Goal: Communication & Community: Ask a question

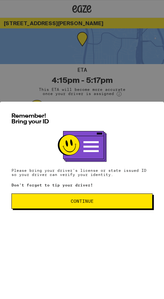
click at [76, 202] on span "Continue" at bounding box center [82, 201] width 23 height 4
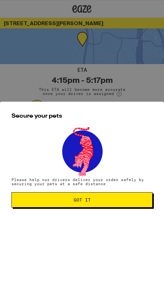
click at [79, 202] on span "Got it" at bounding box center [82, 200] width 17 height 4
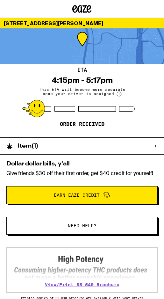
click at [80, 228] on span "Need help?" at bounding box center [82, 226] width 29 height 4
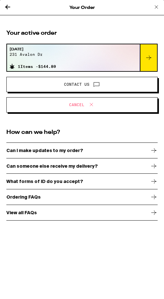
click at [93, 83] on icon at bounding box center [97, 84] width 8 height 8
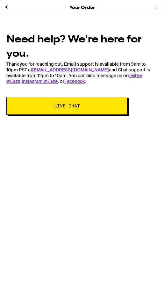
click at [77, 106] on span "Live Chat" at bounding box center [67, 106] width 26 height 4
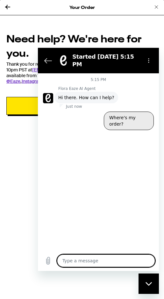
click at [133, 112] on button "Where's my order?" at bounding box center [129, 121] width 50 height 18
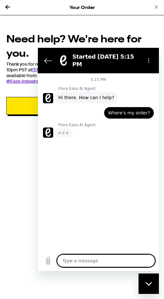
type textarea "x"
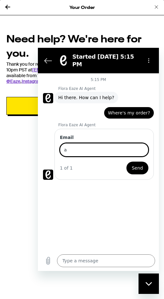
type input "abrownmullin@gmail.com"
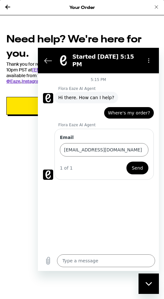
click at [142, 164] on span "Send" at bounding box center [137, 168] width 11 height 8
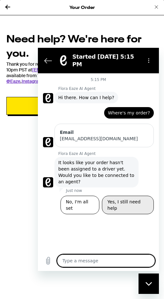
click at [121, 196] on button "Yes, I still need help" at bounding box center [128, 205] width 52 height 18
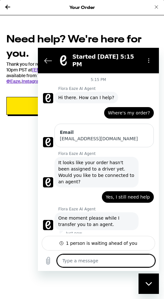
type textarea "x"
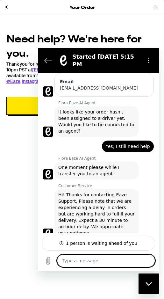
scroll to position [52, 0]
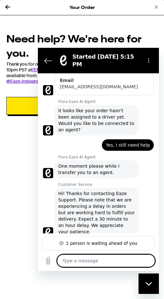
type textarea "W"
type textarea "x"
type textarea "Wh"
type textarea "x"
type textarea "Why"
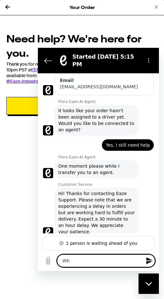
type textarea "x"
type textarea "Why"
type textarea "x"
type textarea "Why i"
type textarea "x"
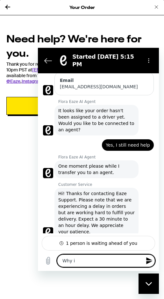
type textarea "Why is"
type textarea "x"
type textarea "Why is"
type textarea "x"
type textarea "Why is t"
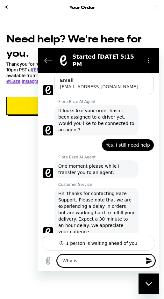
type textarea "x"
type textarea "Why is th"
type textarea "x"
type textarea "Why is the"
type textarea "x"
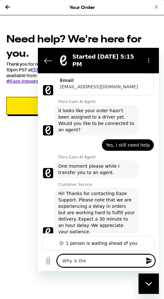
type textarea "Why is ther"
type textarea "x"
type textarea "Why is there"
type textarea "x"
type textarea "Why is there"
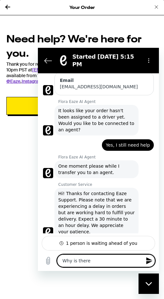
type textarea "x"
type textarea "Why is there a"
type textarea "x"
type textarea "Why is there an"
type textarea "x"
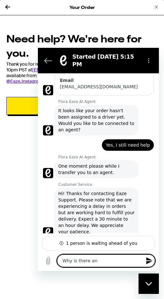
type textarea "Why is there ano"
type textarea "x"
type textarea "Why is there anot"
type textarea "x"
type textarea "Why is there anoth"
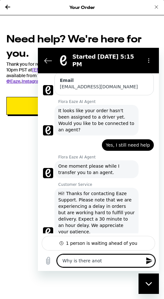
type textarea "x"
type textarea "Why is there anothe"
type textarea "x"
type textarea "Why is there another"
type textarea "x"
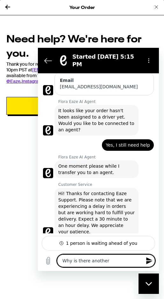
type textarea "Why is there another"
type textarea "x"
type textarea "Why is there another d"
type textarea "x"
type textarea "Why is there another de"
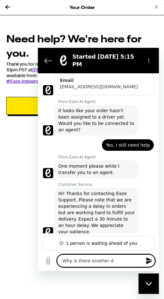
type textarea "x"
type textarea "Why is there another del"
type textarea "x"
type textarea "Why is there another dela"
type textarea "x"
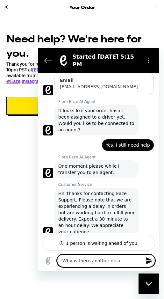
type textarea "Why is there another delay"
type textarea "x"
type textarea "Why is there another delay?"
type textarea "x"
type textarea "Why is there another delay?"
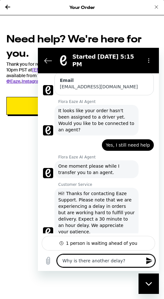
type textarea "x"
type textarea "Why is there another delay? c"
type textarea "x"
type textarea "Why is there another delay? ca"
type textarea "x"
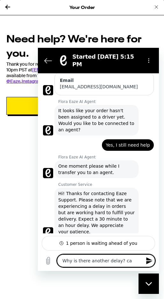
type textarea "Why is there another delay? c"
type textarea "x"
type textarea "Why is there another delay?"
type textarea "x"
type textarea "Why is there another delay? I"
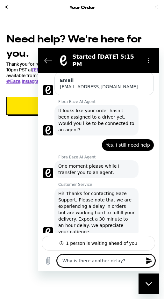
type textarea "x"
type textarea "Why is there another delay? It"
type textarea "x"
type textarea "Why is there another delay? It"
type textarea "x"
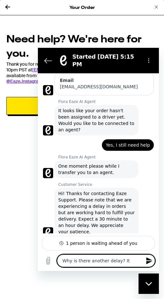
type textarea "Why is there another delay? It i"
type textarea "x"
type textarea "Why is there another delay? It"
type textarea "x"
type textarea "Why is there another delay? It h"
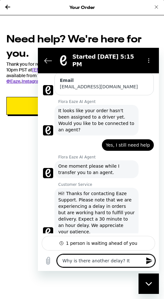
type textarea "x"
type textarea "Why is there another delay? It ha"
type textarea "x"
type textarea "Why is there another delay? It has"
type textarea "x"
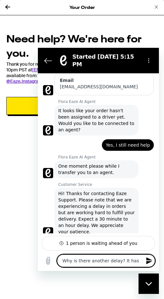
type textarea "Why is there another delay? It has"
type textarea "x"
type textarea "Why is there another delay? It has b"
type textarea "x"
type textarea "Why is there another delay? It has be"
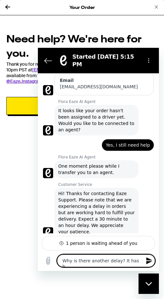
type textarea "x"
type textarea "Why is there another delay? It has bee"
type textarea "x"
type textarea "Why is there another delay? It has been"
type textarea "x"
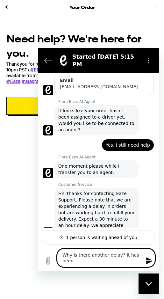
type textarea "Why is there another delay? It has been"
type textarea "x"
type textarea "Why is there another delay? It has been o"
type textarea "x"
type textarea "Why is there another delay? It has been ov"
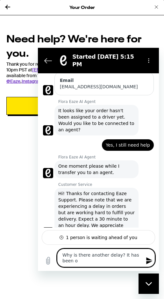
type textarea "x"
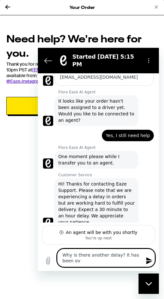
type textarea "Why is there another delay? It has been ove"
type textarea "x"
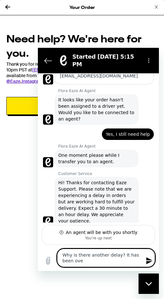
type textarea "Why is there another delay? It has been over"
type textarea "x"
type textarea "Why is there another delay? It has been over"
type textarea "x"
type textarea "Why is there another delay? It has been over a"
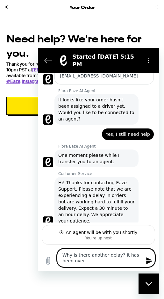
type textarea "x"
type textarea "Why is there another delay? It has been over an"
type textarea "x"
type textarea "Why is there another delay? It has been over an"
type textarea "x"
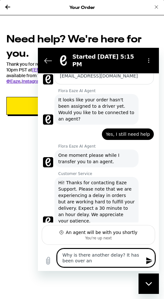
type textarea "Why is there another delay? It has been over an h"
type textarea "x"
type textarea "Why is there another delay? It has been over an ho"
type textarea "x"
type textarea "Why is there another delay? It has been over an hou"
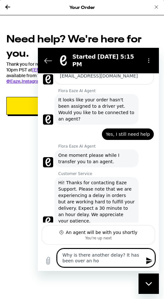
type textarea "x"
type textarea "Why is there another delay? It has been over an hour"
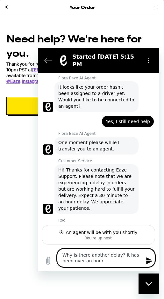
scroll to position [75, 0]
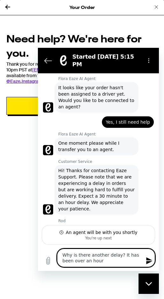
type textarea "x"
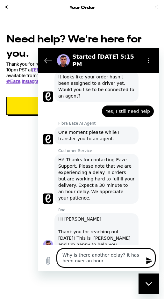
scroll to position [87, 0]
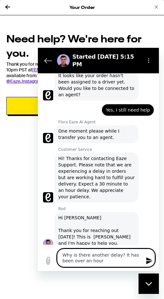
type textarea "Why is there another delay? It has been over an hour"
type textarea "x"
type textarea "Why is there another delay? It has been over an hour"
click at [149, 260] on icon "Send message" at bounding box center [149, 260] width 6 height 7
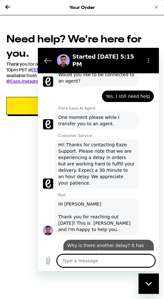
type textarea "x"
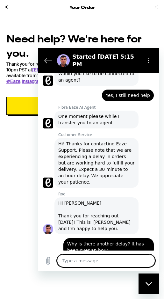
scroll to position [103, 0]
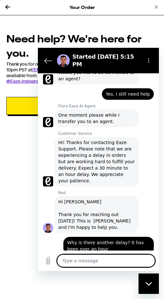
click at [74, 264] on textarea at bounding box center [106, 260] width 98 height 13
type textarea "i"
type textarea "x"
type textarea "it"
type textarea "x"
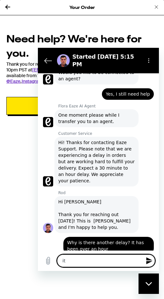
type textarea "it"
type textarea "x"
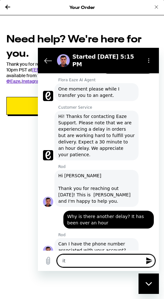
type textarea "it h"
type textarea "x"
type textarea "it ha"
type textarea "x"
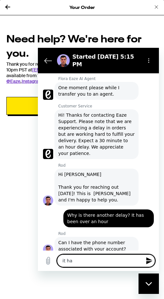
type textarea "it has"
type textarea "x"
type textarea "it has"
type textarea "x"
type textarea "it has b"
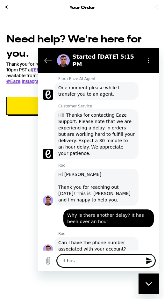
type textarea "x"
type textarea "it has be"
type textarea "x"
type textarea "it has bee"
type textarea "x"
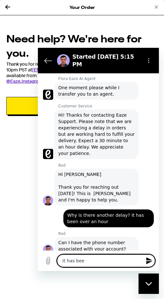
type textarea "it has been"
type textarea "x"
type textarea "it has been"
type textarea "x"
type textarea "it has been o"
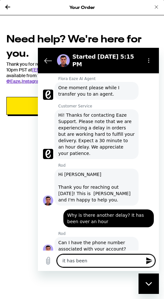
type textarea "x"
type textarea "it has been ov"
type textarea "x"
type textarea "it has been ove"
type textarea "x"
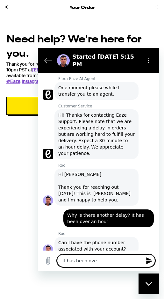
type textarea "it has been over"
type textarea "x"
type textarea "it has been over"
type textarea "x"
type textarea "it has been over"
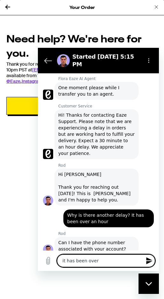
type textarea "x"
type textarea "it has been ove"
type textarea "x"
type textarea "it has been ov"
type textarea "x"
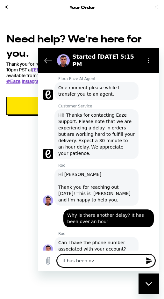
type textarea "it has been o"
type textarea "x"
type textarea "it has been"
type textarea "x"
type textarea "it has been a"
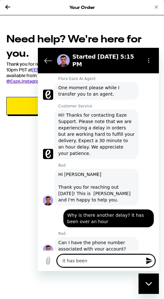
type textarea "x"
type textarea "it has been al"
type textarea "x"
type textarea "it has been alm"
type textarea "x"
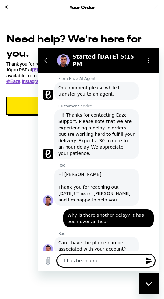
type textarea "it has been almo"
type textarea "x"
type textarea "it has been almos"
type textarea "x"
type textarea "it has been almost"
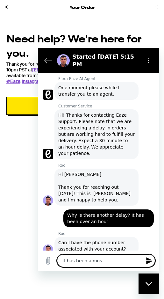
type textarea "x"
type textarea "it has been almost"
type textarea "x"
type textarea "it has been almost 2"
type textarea "x"
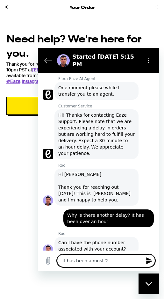
type textarea "it has been almost 2"
type textarea "x"
type textarea "it has been almost 2 h"
type textarea "x"
type textarea "it has been almost 2 ho"
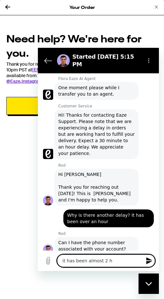
type textarea "x"
type textarea "it has been almost 2 hou"
type textarea "x"
type textarea "it has been almost 2 hour"
type textarea "x"
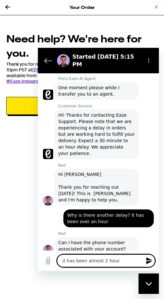
type textarea "it has been almost 2 hours"
type textarea "x"
type textarea "it has been almost 2 hours"
type textarea "x"
type textarea "it has been almost 2 hours 4"
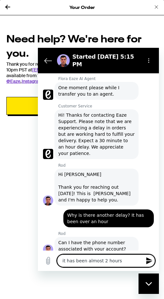
type textarea "x"
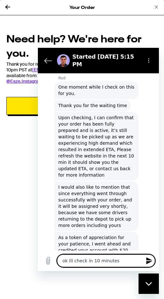
scroll to position [361, 0]
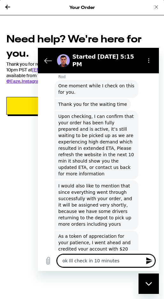
click at [149, 261] on icon "Send message" at bounding box center [150, 261] width 8 height 8
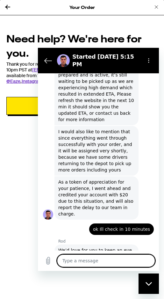
scroll to position [416, 0]
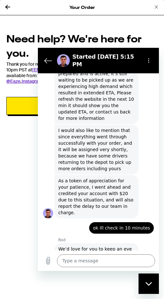
click at [152, 289] on div "Close messaging window" at bounding box center [148, 283] width 19 height 19
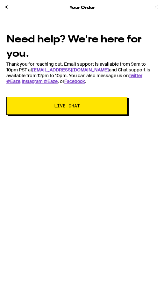
click at [9, 8] on icon at bounding box center [8, 7] width 8 height 8
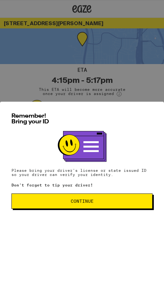
click at [77, 207] on button "Continue" at bounding box center [81, 201] width 141 height 15
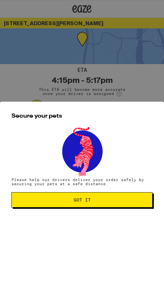
click at [76, 202] on span "Got it" at bounding box center [82, 200] width 17 height 4
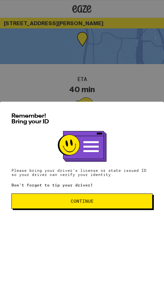
click at [33, 207] on button "Continue" at bounding box center [81, 201] width 141 height 15
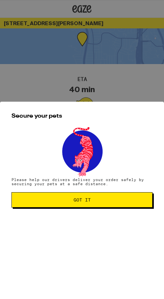
click at [33, 207] on button "Got it" at bounding box center [81, 199] width 141 height 15
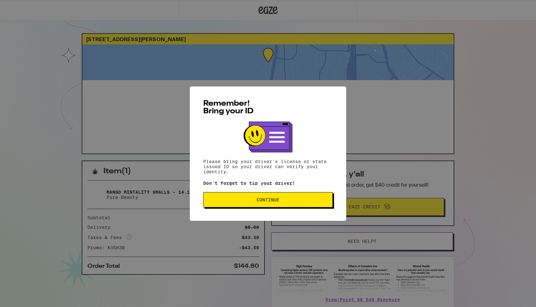
click at [241, 204] on button "Continue" at bounding box center [267, 199] width 129 height 15
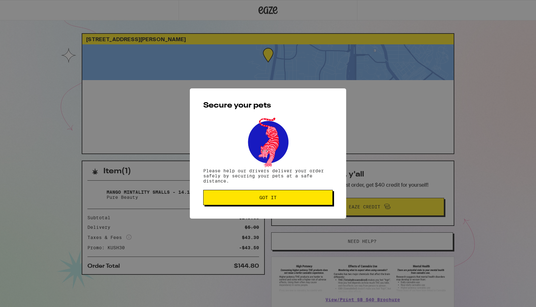
click at [241, 204] on button "Got it" at bounding box center [267, 197] width 129 height 15
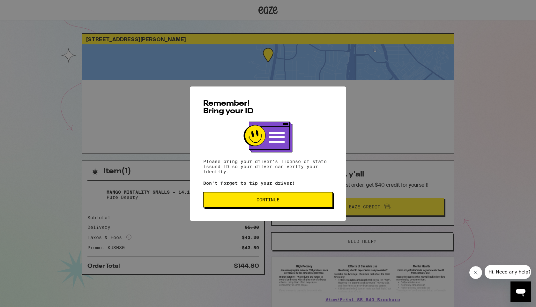
click at [236, 202] on span "Continue" at bounding box center [268, 199] width 119 height 4
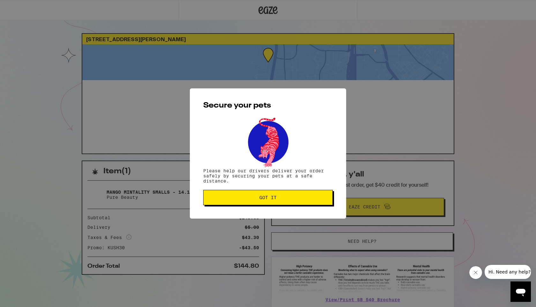
click at [236, 203] on button "Got it" at bounding box center [267, 197] width 129 height 15
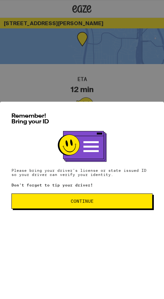
click at [17, 203] on span "Continue" at bounding box center [82, 201] width 130 height 4
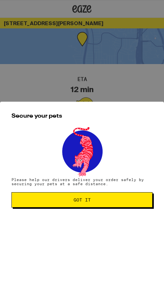
click at [22, 201] on span "Got it" at bounding box center [82, 200] width 130 height 4
